Goal: Register for event/course

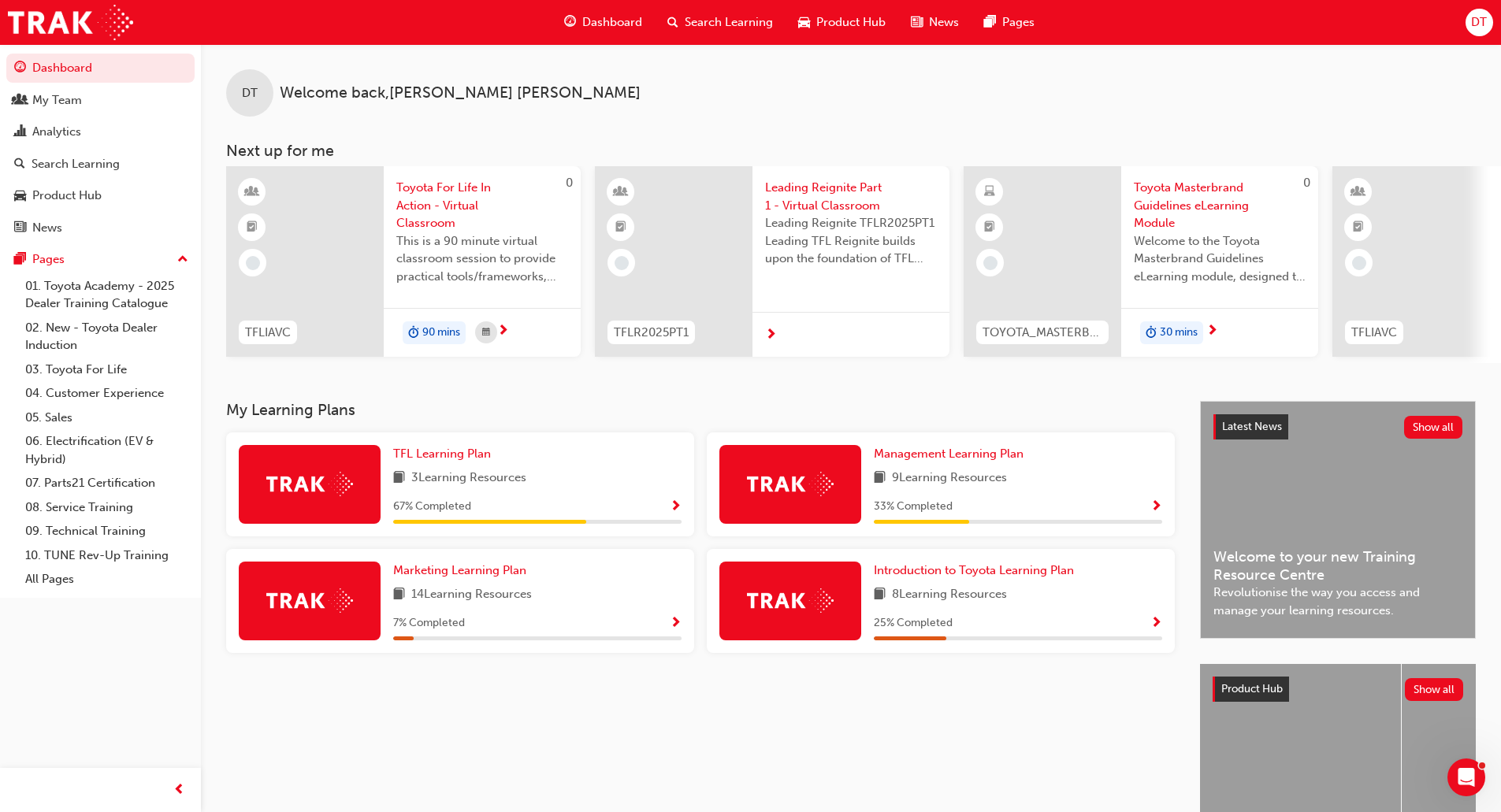
click at [427, 209] on span "Toyota For Life In Action - Virtual Classroom" at bounding box center [482, 206] width 172 height 54
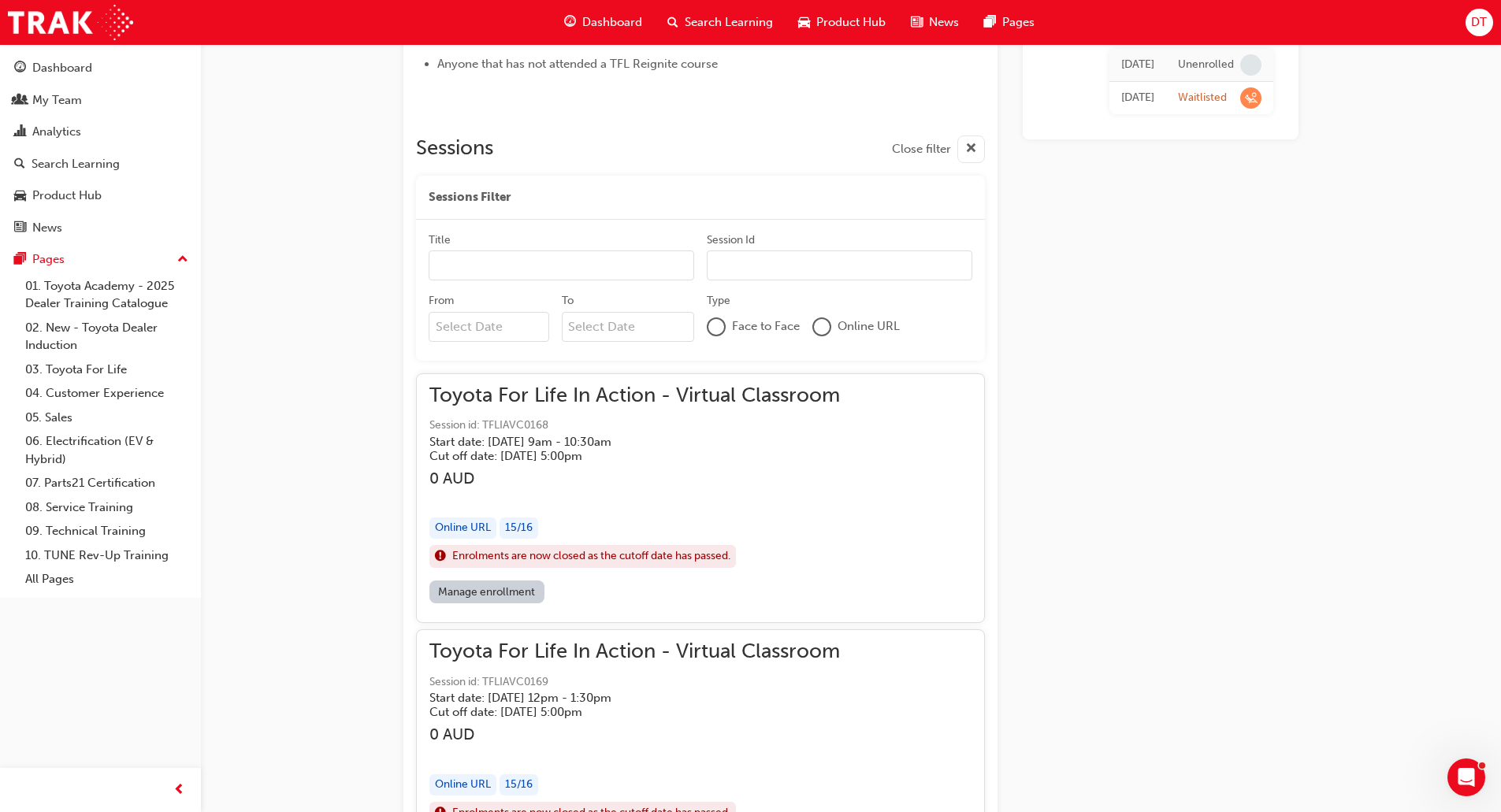
scroll to position [882, 0]
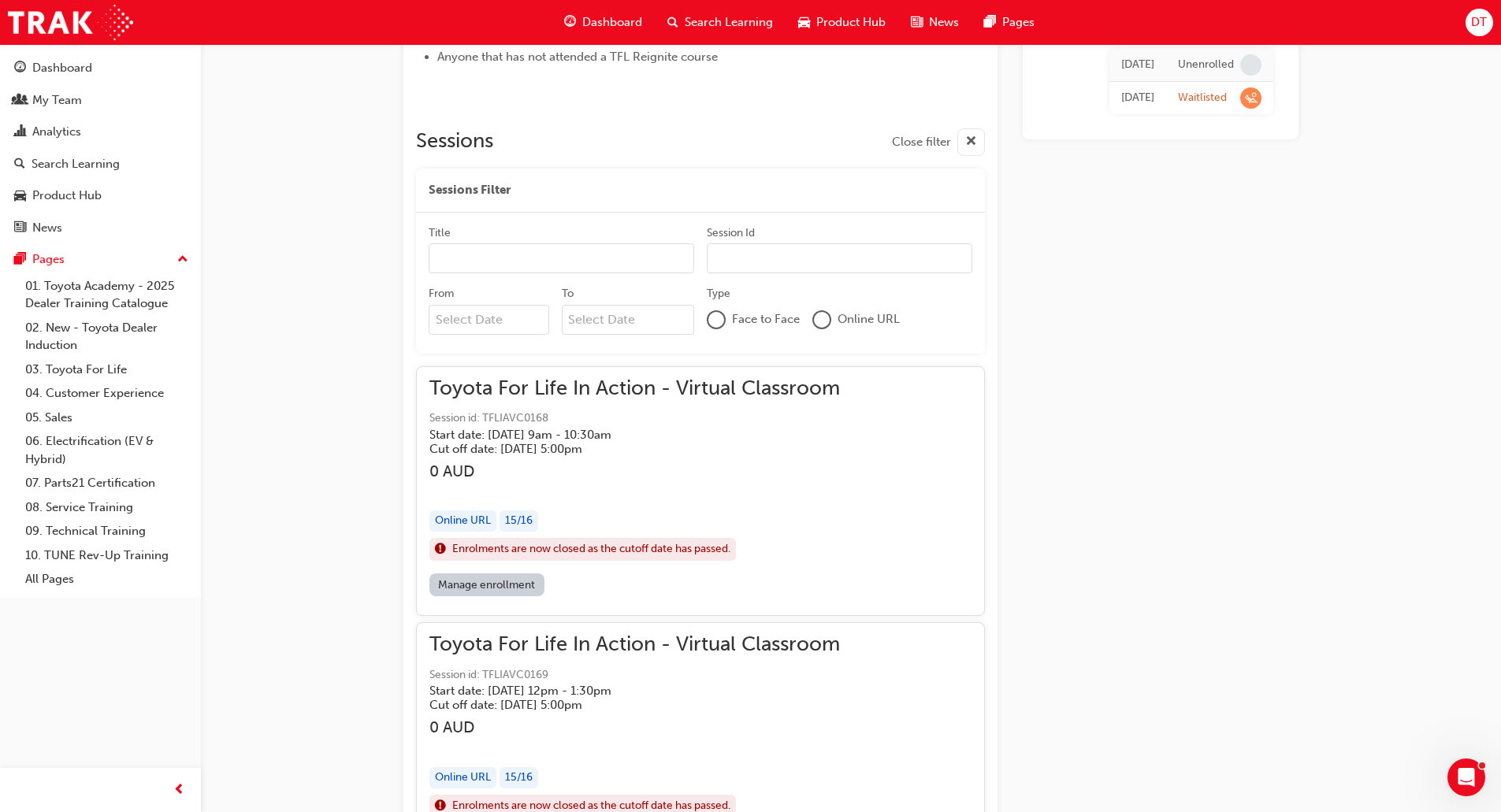
click at [484, 578] on link "Manage enrollment" at bounding box center [486, 585] width 115 height 23
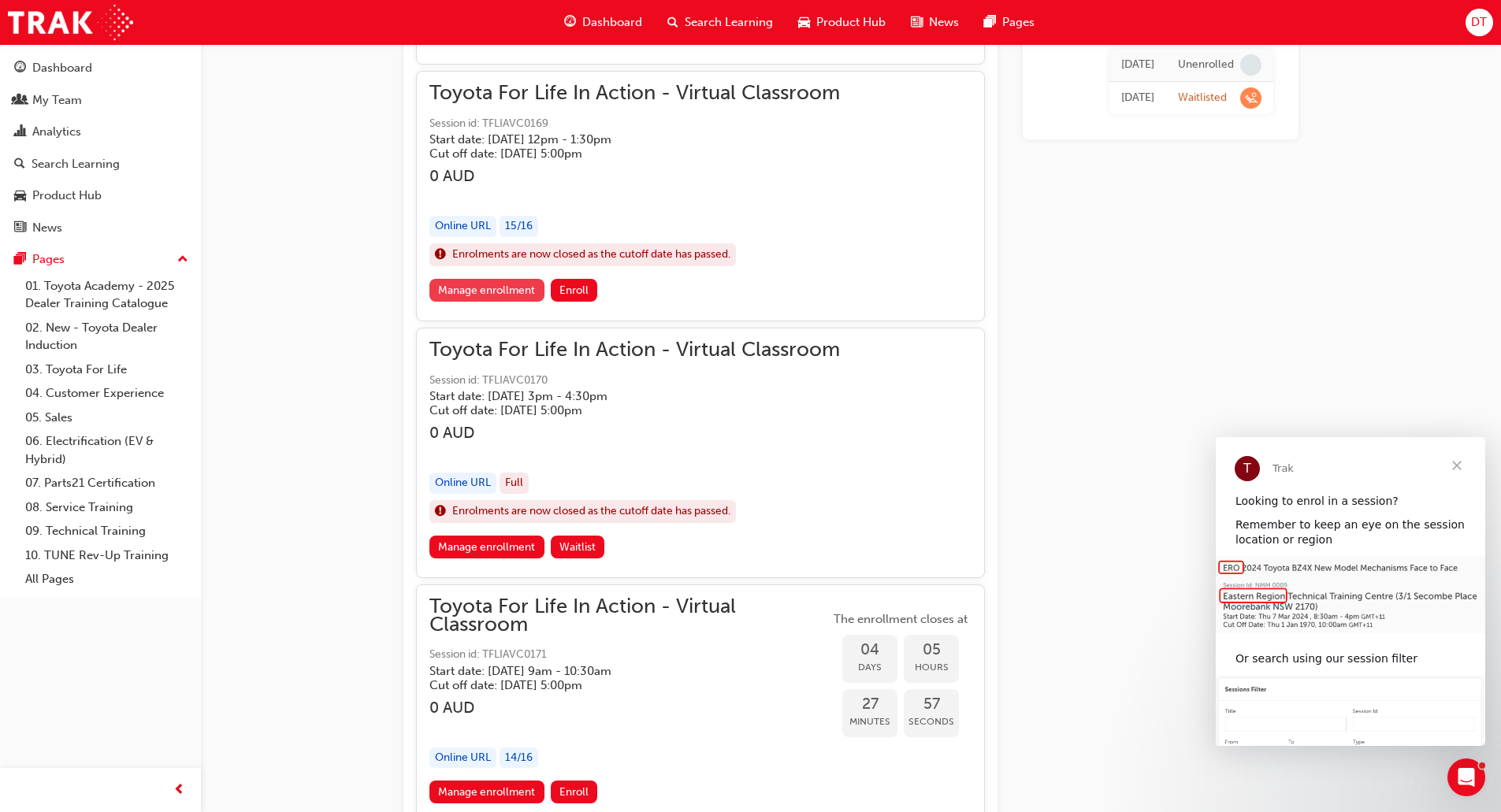
click at [492, 293] on link "Manage enrollment" at bounding box center [486, 290] width 115 height 23
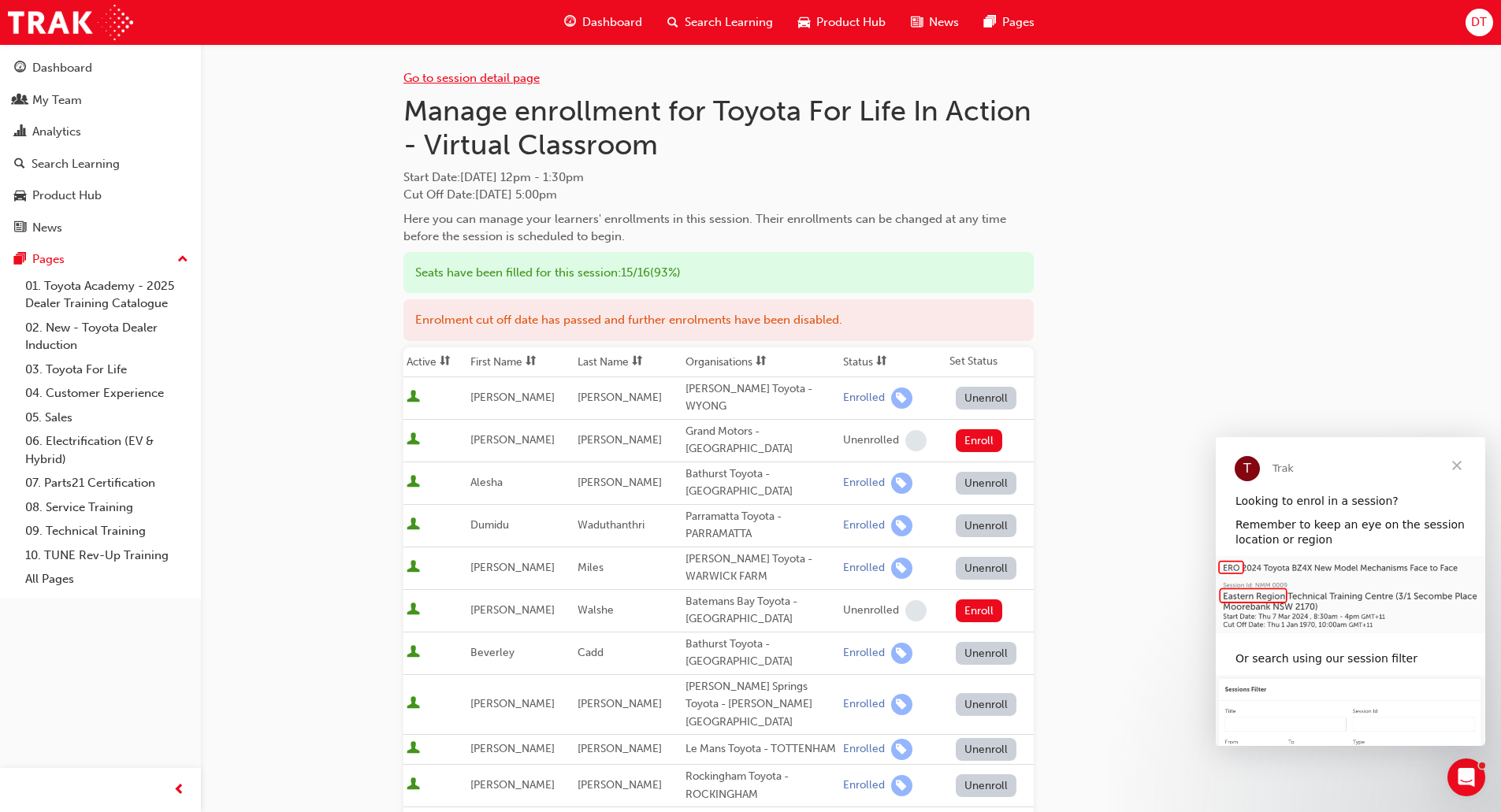
click at [475, 82] on link "Go to session detail page" at bounding box center [472, 78] width 136 height 14
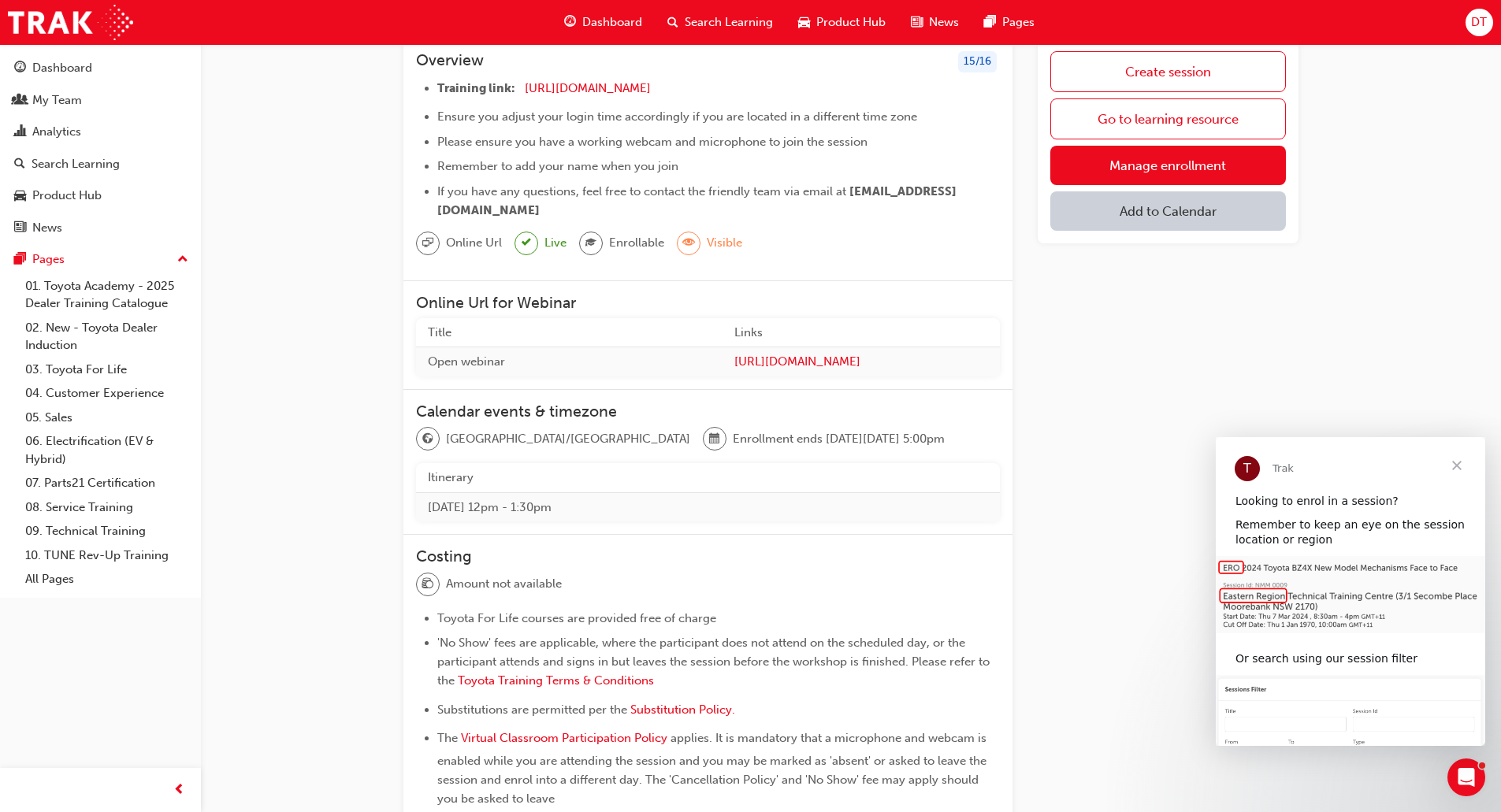
scroll to position [87, 0]
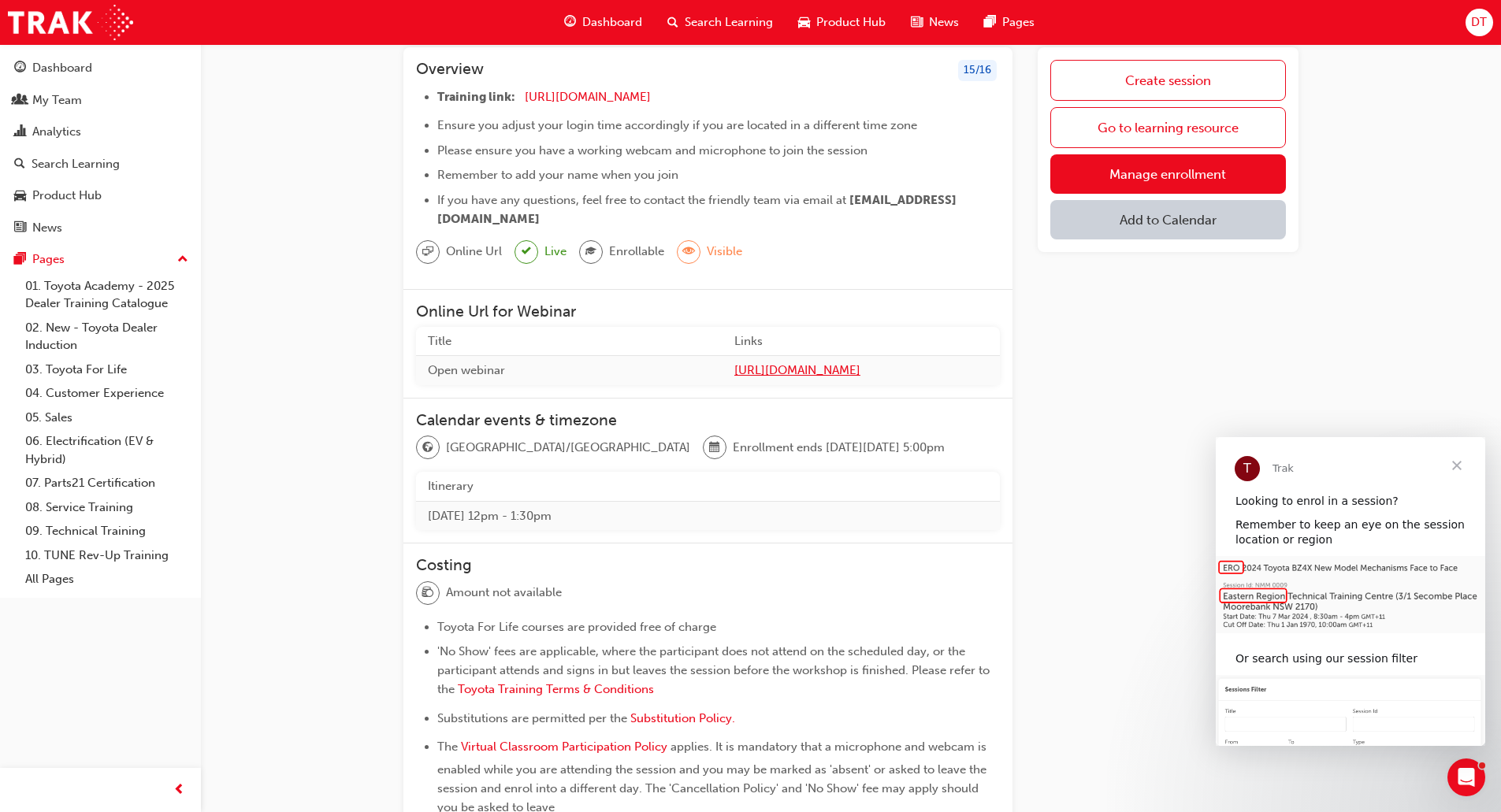
click at [742, 370] on span "https://zoom.us/j/5450758959" at bounding box center [861, 370] width 253 height 18
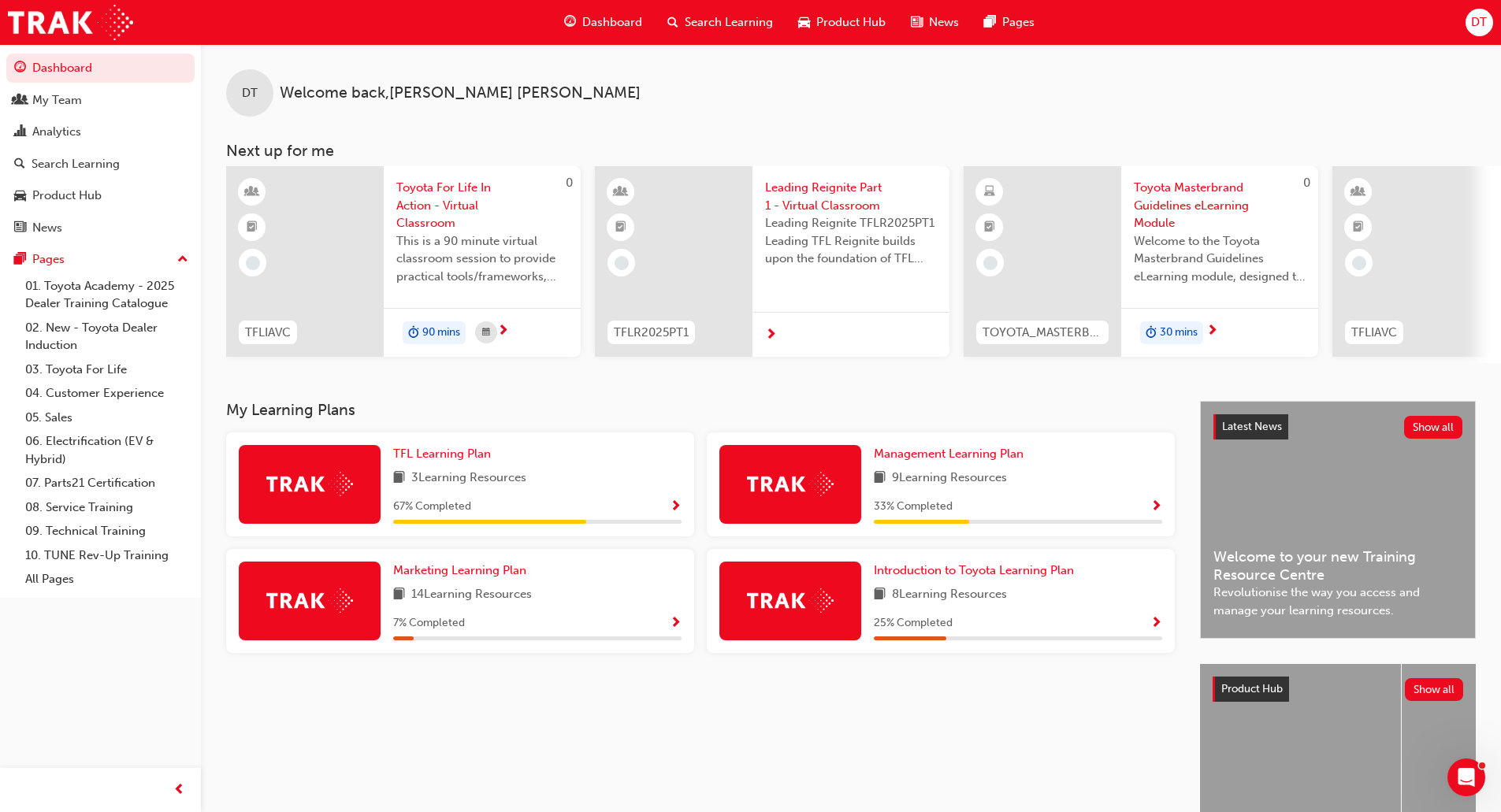
click at [435, 203] on span "Toyota For Life In Action - Virtual Classroom" at bounding box center [482, 206] width 172 height 54
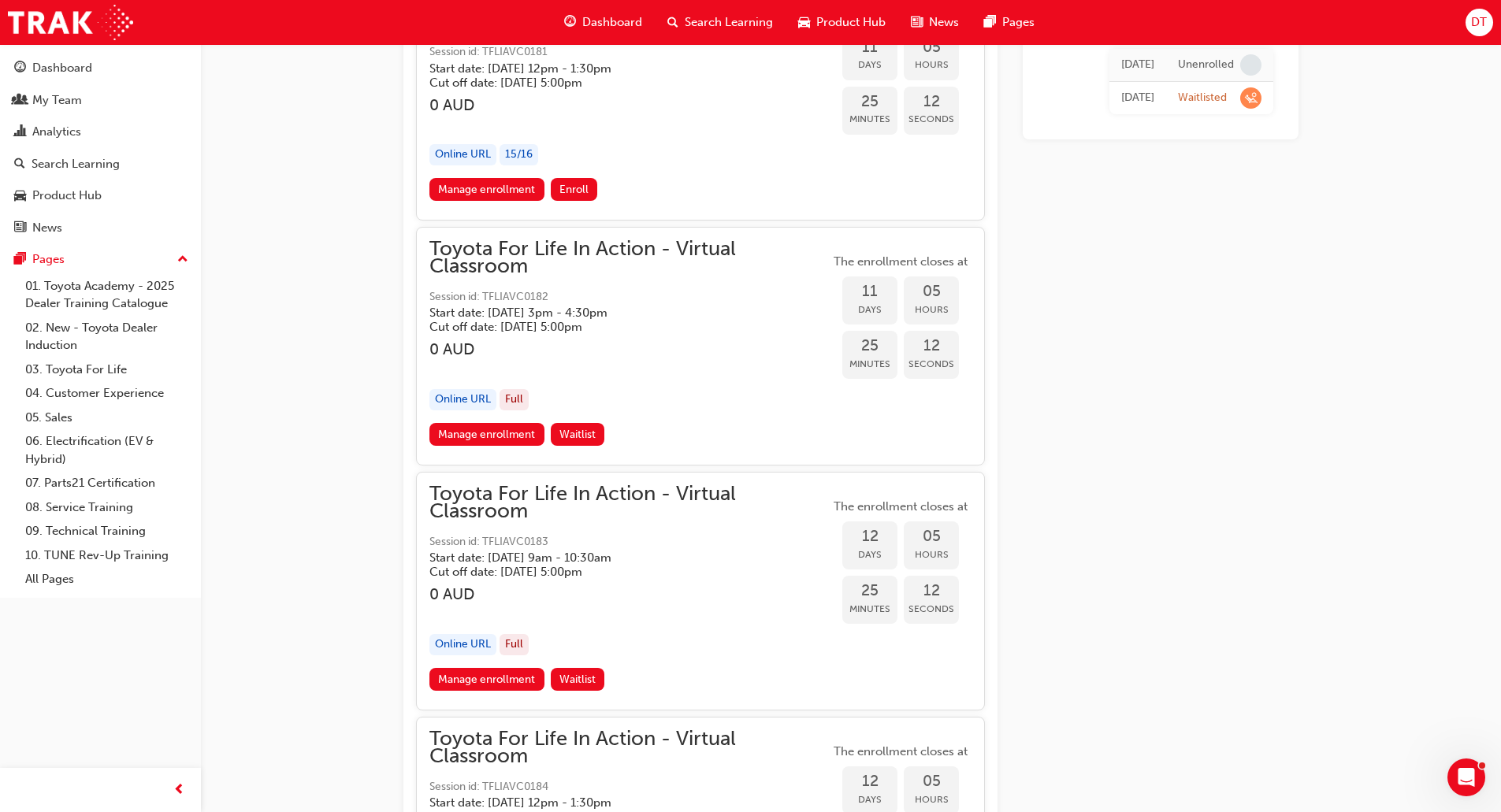
scroll to position [4265, 0]
